Goal: Navigation & Orientation: Find specific page/section

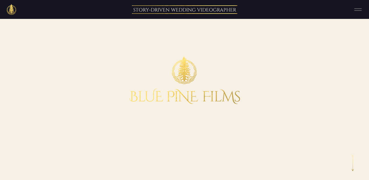
click at [354, 12] on icon at bounding box center [357, 9] width 13 height 9
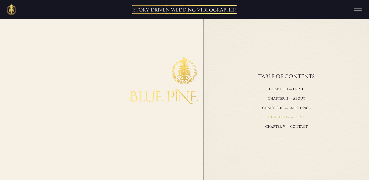
click at [288, 116] on h3 "Chapter IV — films" at bounding box center [286, 117] width 110 height 7
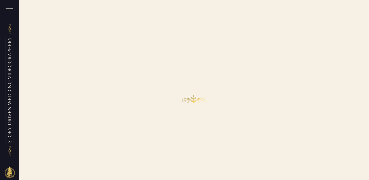
click at [7, 9] on icon at bounding box center [9, 7] width 13 height 9
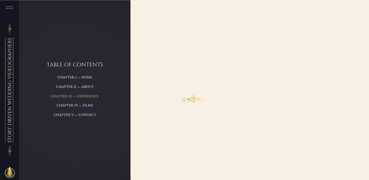
click at [84, 98] on h3 "Chapter III — experience" at bounding box center [74, 96] width 79 height 7
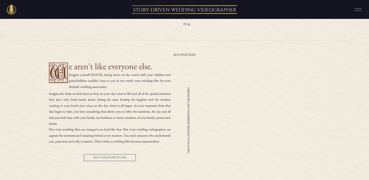
scroll to position [498, 0]
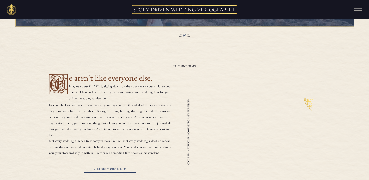
click at [357, 5] on icon at bounding box center [357, 9] width 13 height 9
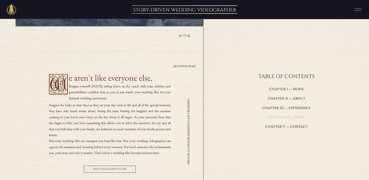
click at [274, 118] on h3 "Chapter IV — films" at bounding box center [286, 117] width 110 height 7
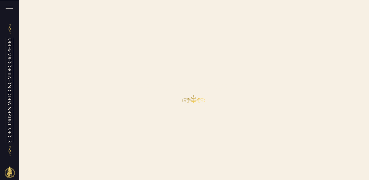
click at [199, 93] on h2 "the stories we have told" at bounding box center [194, 88] width 124 height 10
click at [192, 172] on p "01" at bounding box center [193, 172] width 25 height 5
